Goal: Check status

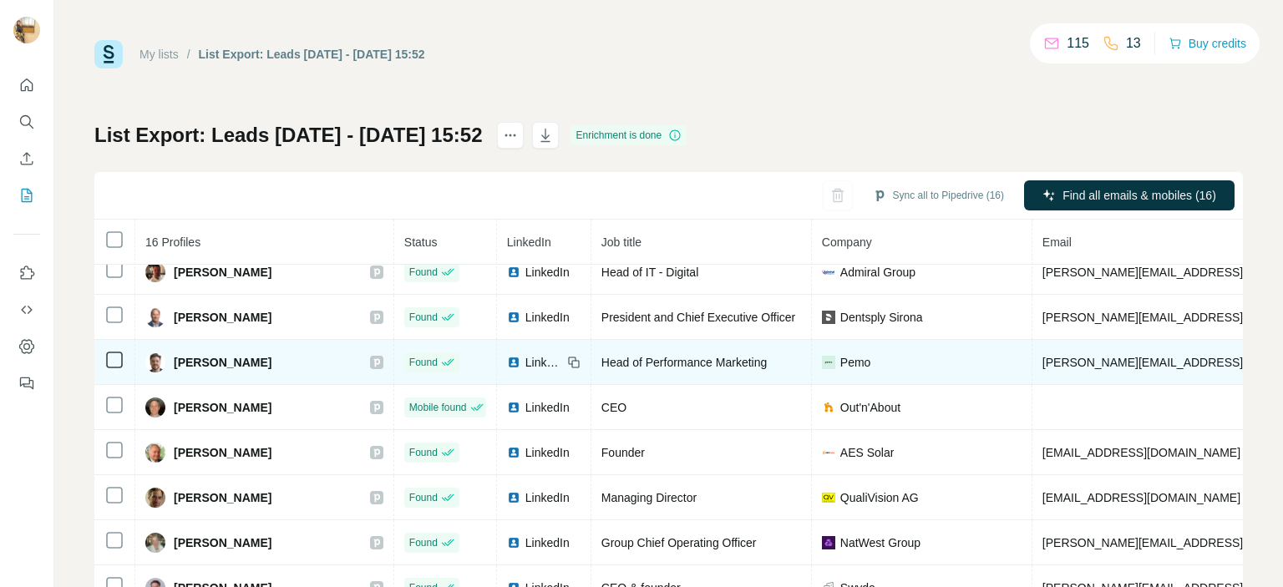
scroll to position [328, 0]
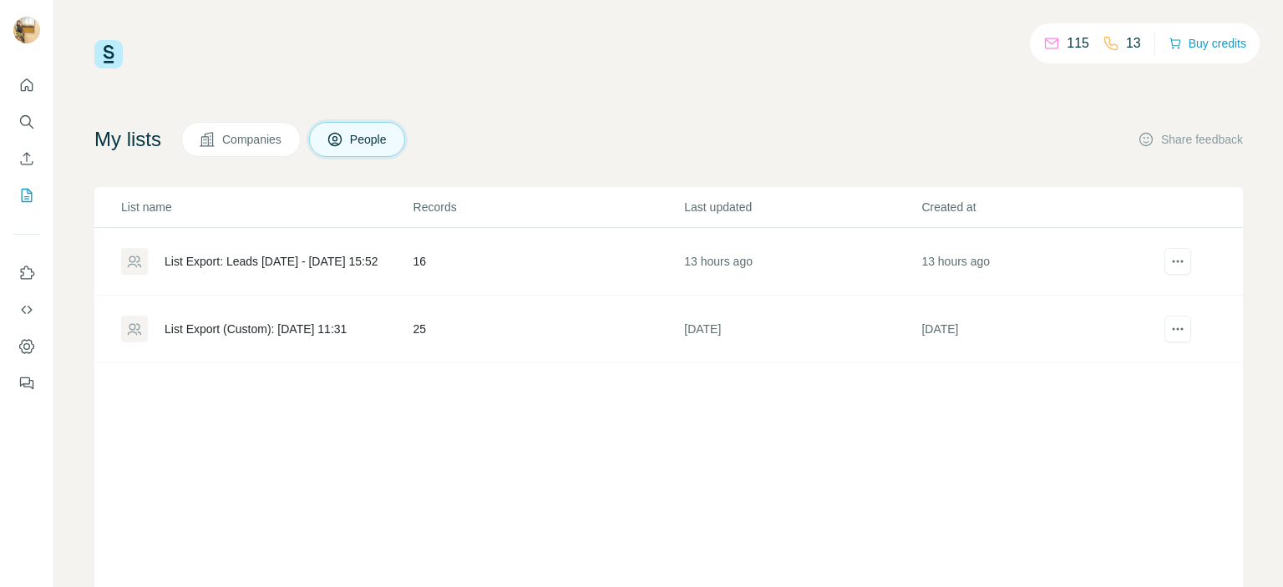
click at [347, 263] on div "List Export: Leads [DATE] - [DATE] 15:52" at bounding box center [271, 261] width 213 height 17
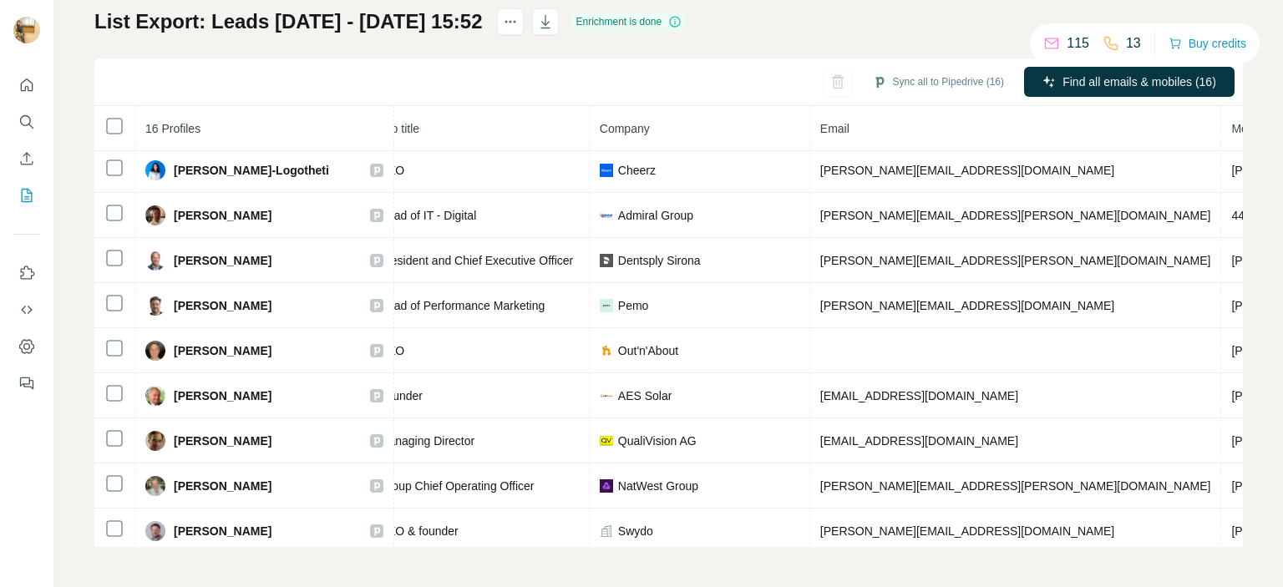
scroll to position [0, 222]
